Goal: Information Seeking & Learning: Learn about a topic

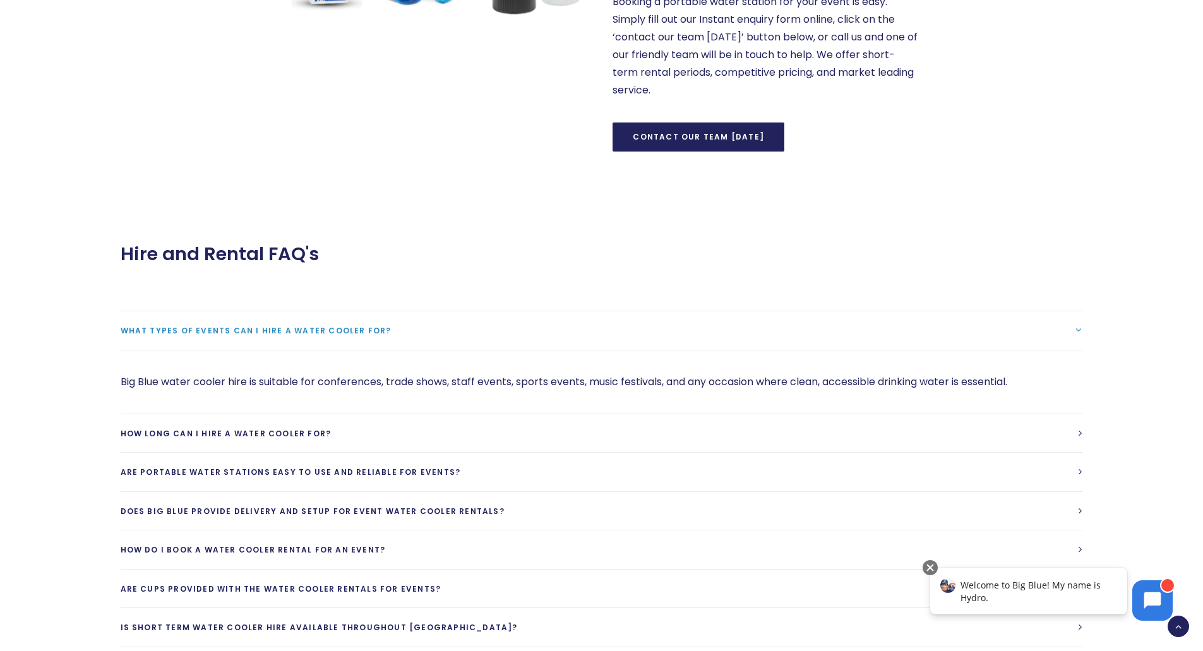
scroll to position [1010, 0]
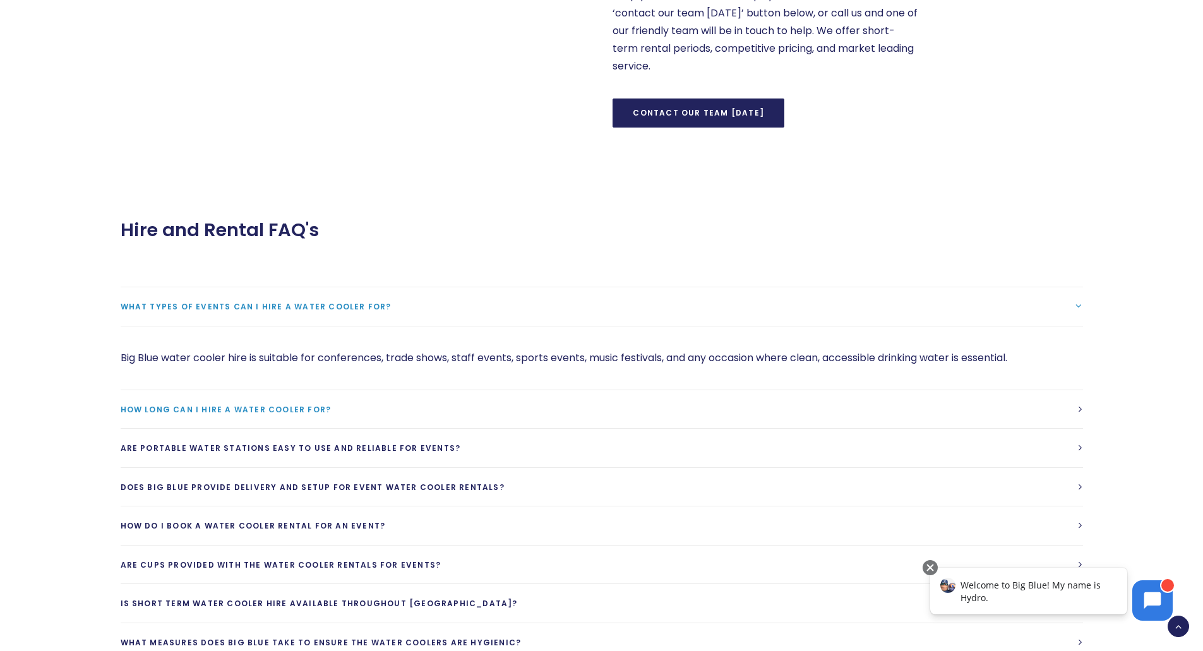
click at [200, 410] on span "How long can I hire a water cooler for?" at bounding box center [226, 409] width 211 height 11
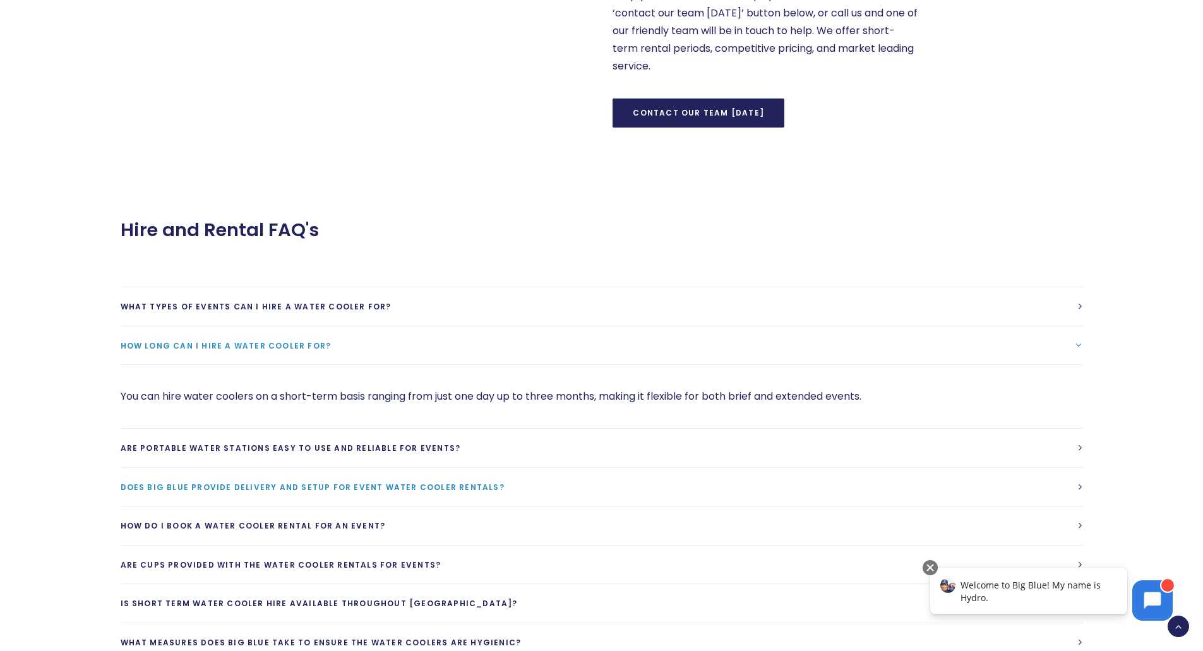
click at [245, 486] on span "Does Big Blue provide delivery and setup for event water cooler rentals?" at bounding box center [313, 487] width 384 height 11
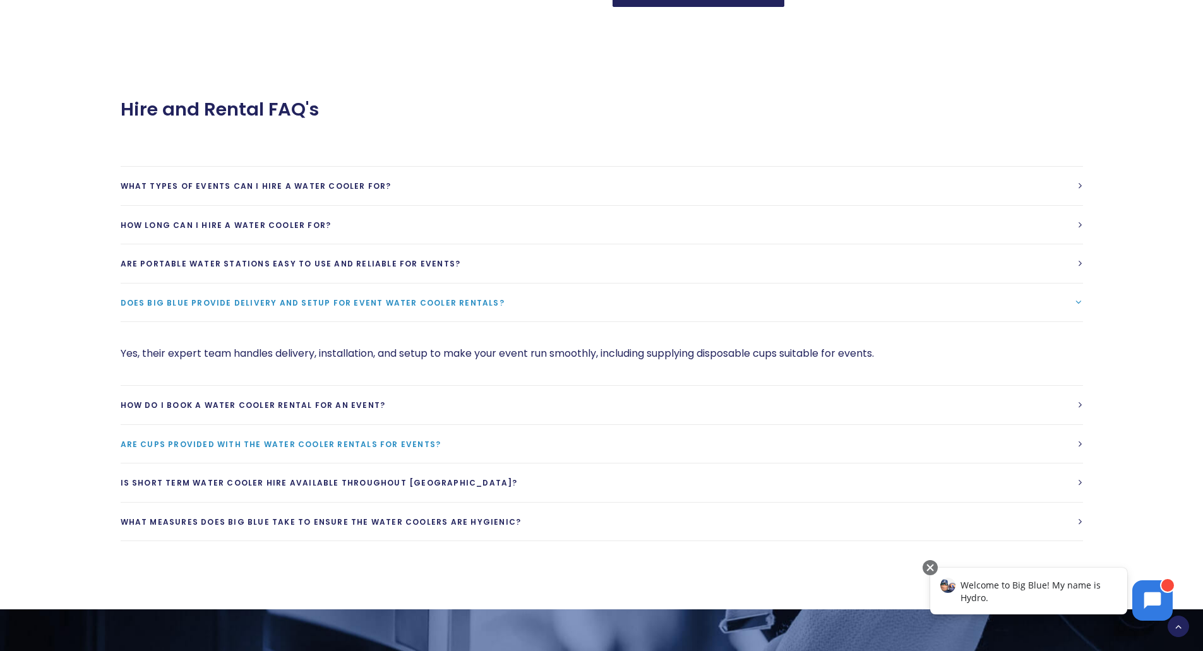
scroll to position [1137, 0]
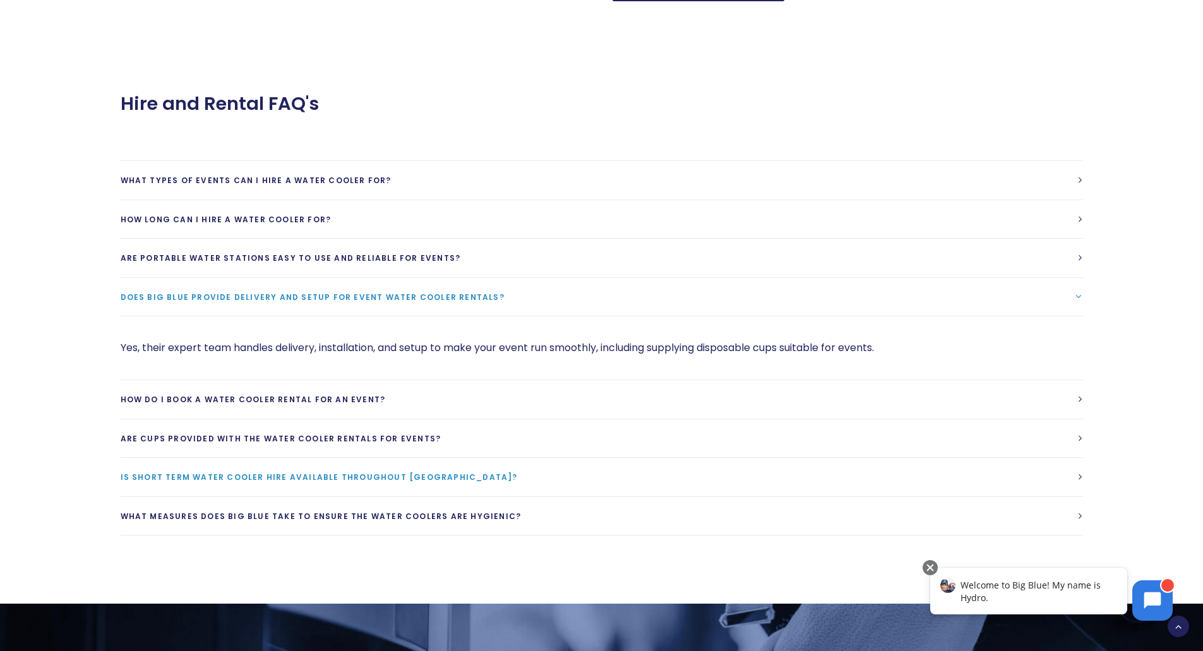
click at [335, 472] on span "Is short term water cooler hire available throughout New Zealand?" at bounding box center [319, 477] width 397 height 11
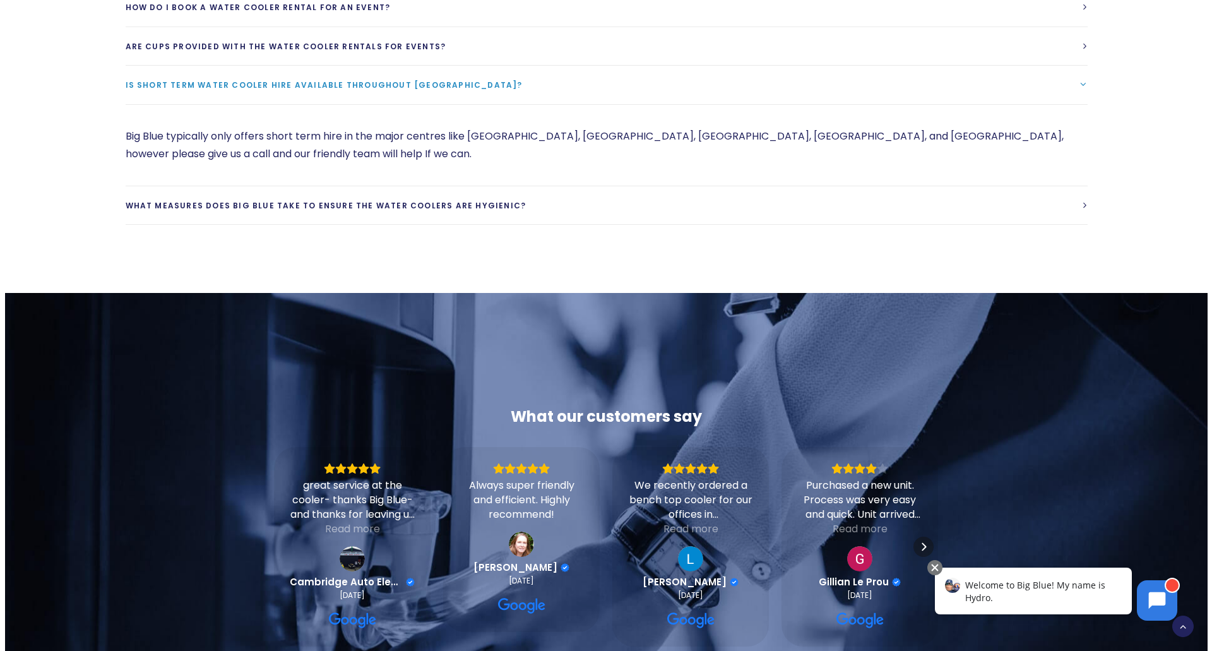
scroll to position [1642, 0]
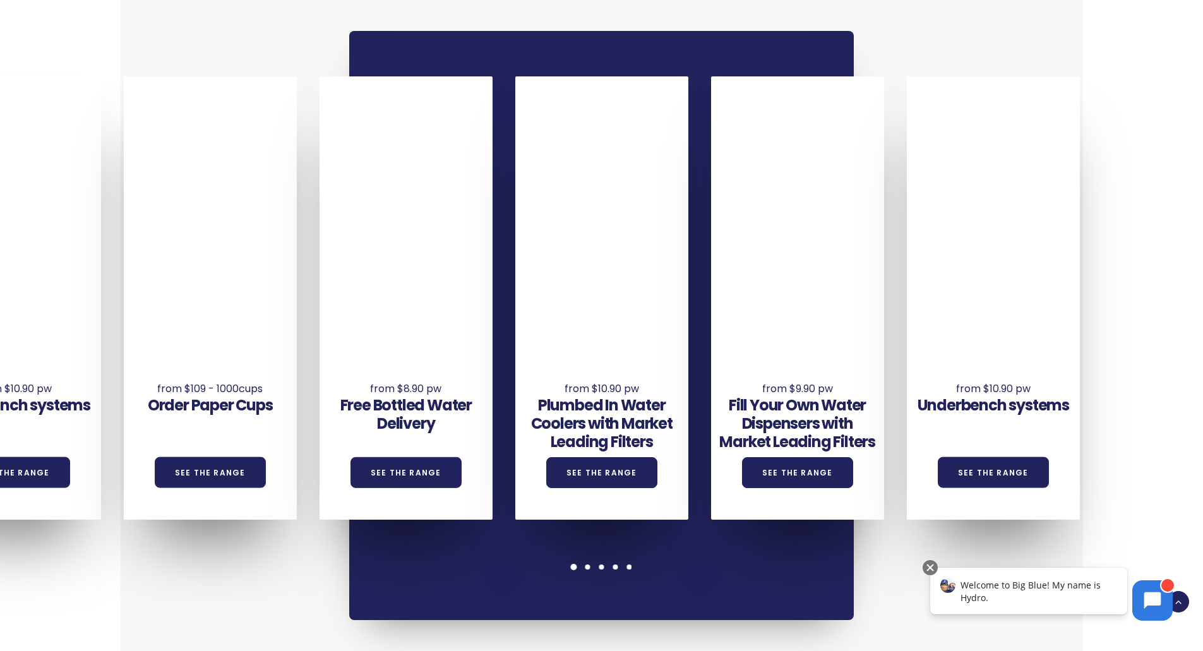
scroll to position [947, 0]
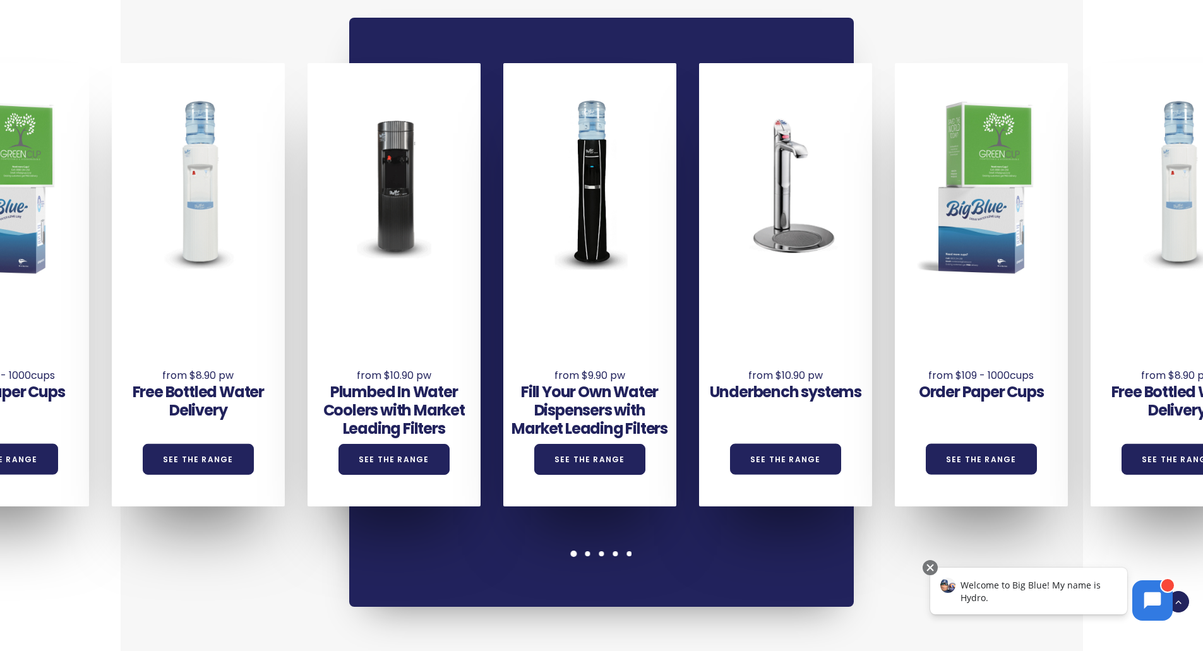
drag, startPoint x: 410, startPoint y: 306, endPoint x: 209, endPoint y: 325, distance: 202.3
click at [209, 325] on div "Free Bottled Water Delivery See the Range" at bounding box center [198, 377] width 173 height 157
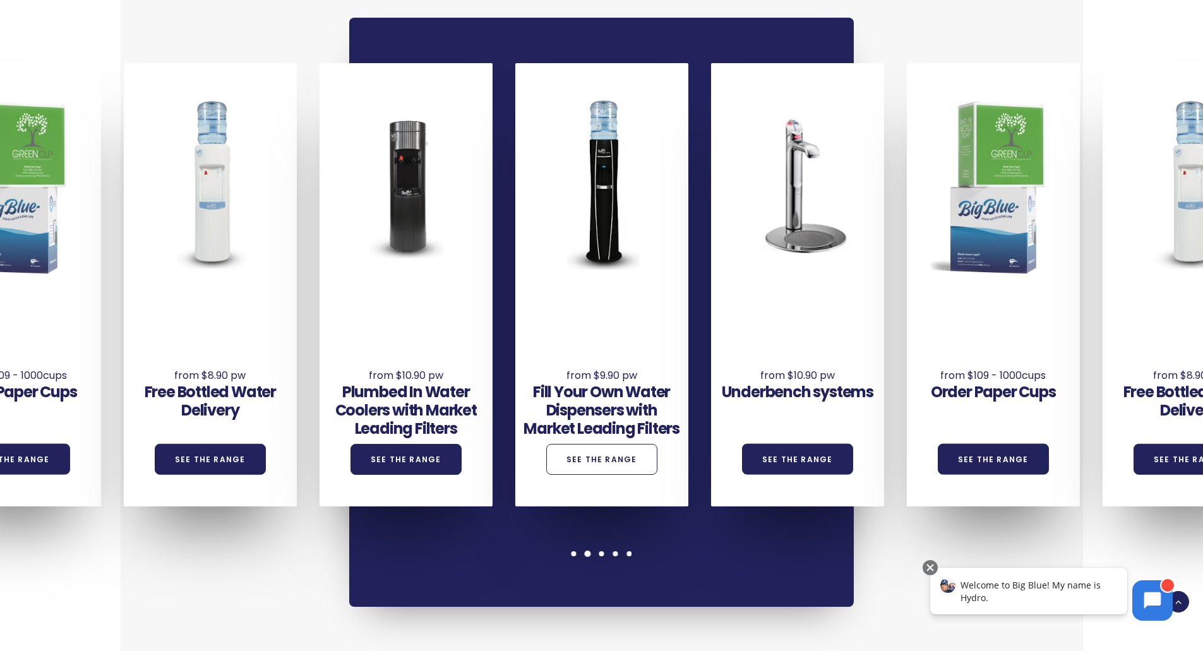
click at [617, 444] on link "See the Range" at bounding box center [601, 459] width 111 height 31
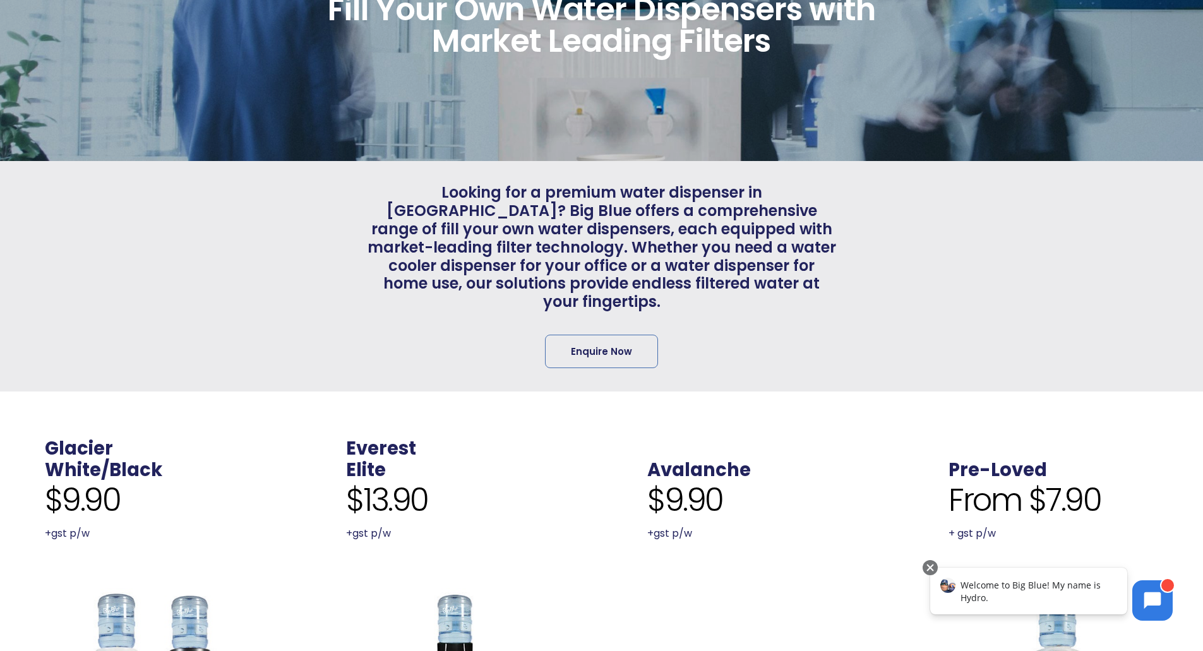
scroll to position [126, 0]
